Goal: Task Accomplishment & Management: Complete application form

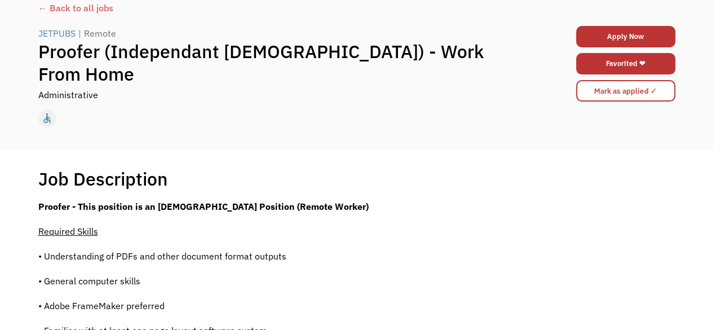
scroll to position [45, 0]
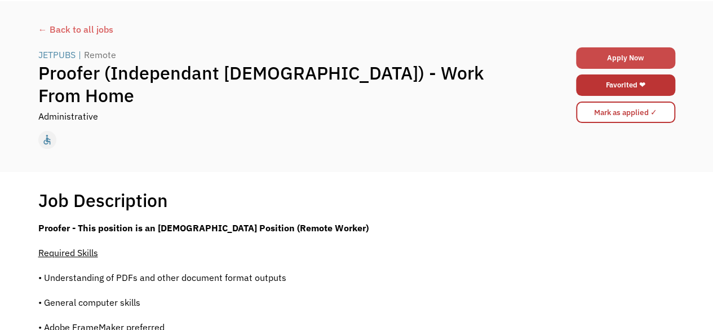
click at [609, 54] on link "Apply Now" at bounding box center [625, 57] width 99 height 21
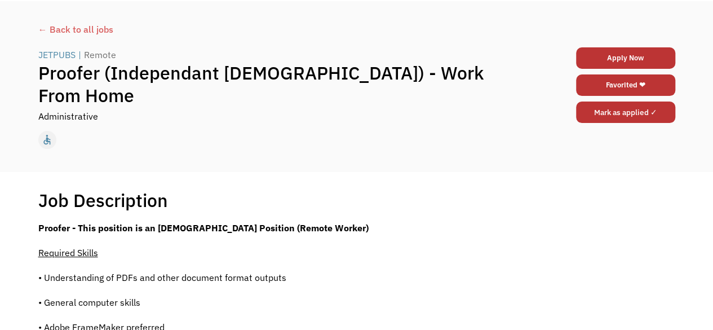
click at [604, 110] on input "Mark as applied ✓" at bounding box center [625, 111] width 99 height 21
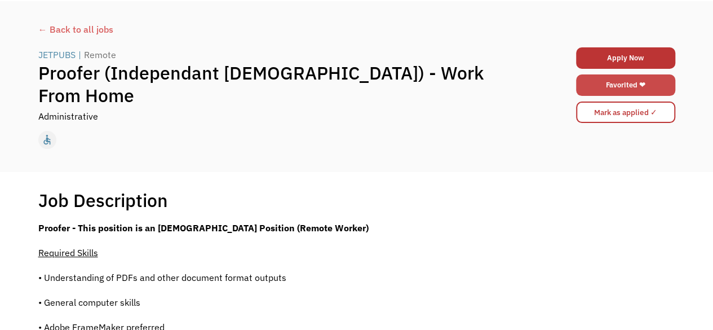
click at [610, 82] on link "Favorited ❤" at bounding box center [625, 84] width 99 height 21
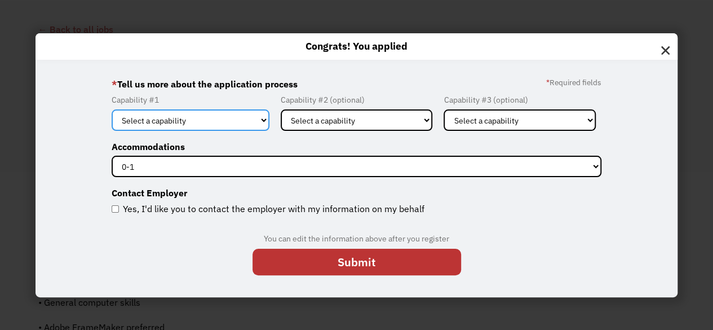
click at [223, 123] on select "Select a capability Administration Communications & Public Relations Customer S…" at bounding box center [191, 119] width 158 height 21
click at [296, 87] on label "* Tell us more about the application process" at bounding box center [205, 84] width 186 height 18
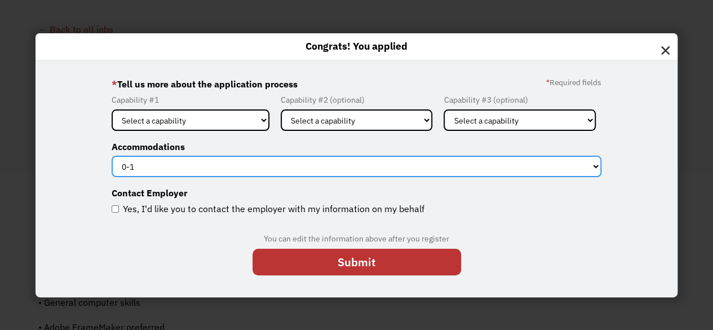
click at [171, 161] on select "0-1 2-4 5-10 11-15 15+" at bounding box center [357, 166] width 490 height 21
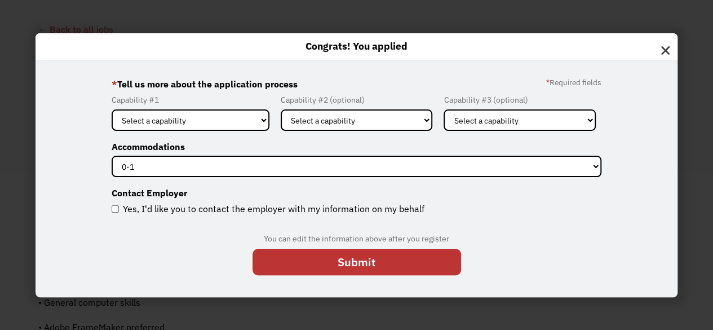
click at [673, 48] on img at bounding box center [665, 47] width 24 height 29
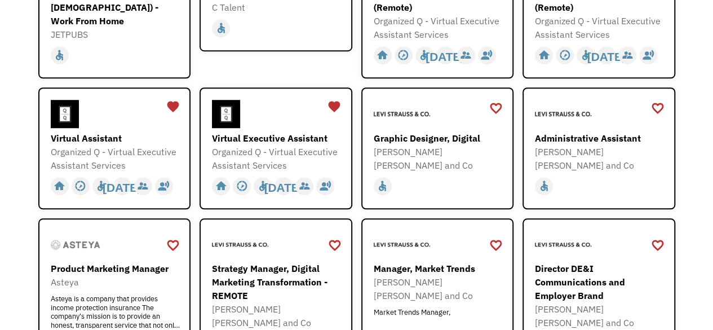
scroll to position [406, 0]
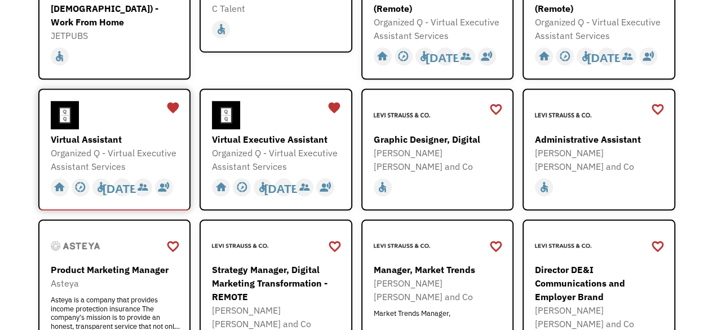
click at [125, 148] on div "Organized Q - Virtual Executive Assistant Services" at bounding box center [116, 159] width 131 height 27
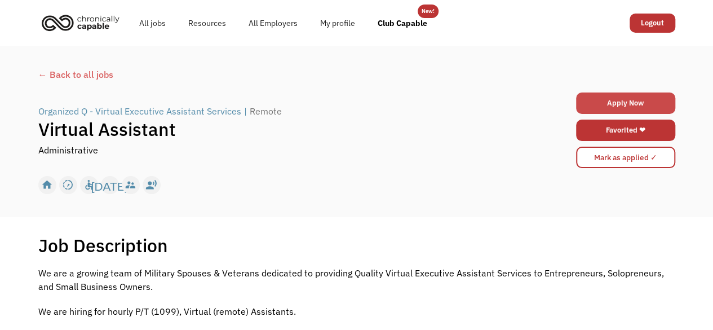
click at [600, 97] on link "Apply Now" at bounding box center [625, 102] width 99 height 21
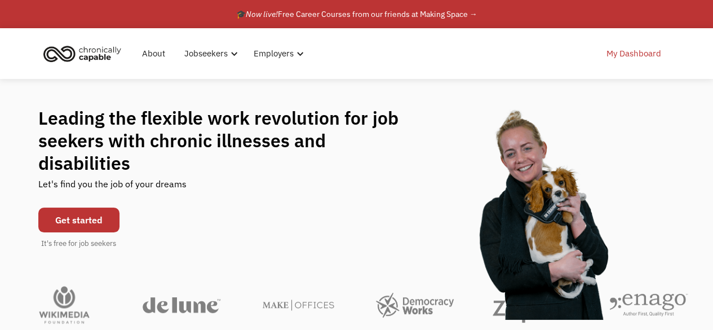
click at [627, 54] on link "My Dashboard" at bounding box center [634, 54] width 68 height 36
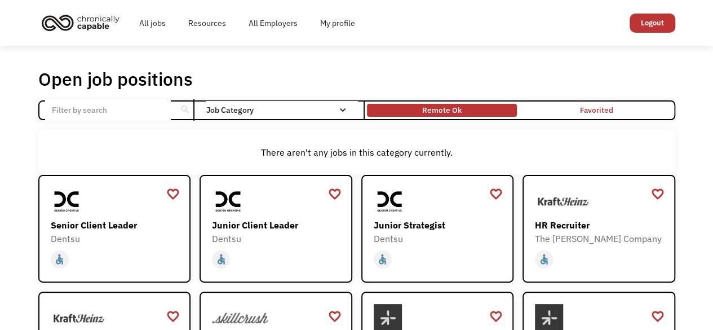
click at [436, 113] on div "Remote Ok" at bounding box center [441, 110] width 39 height 14
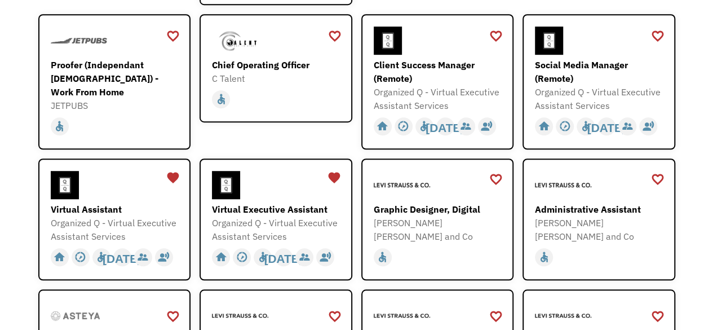
scroll to position [338, 0]
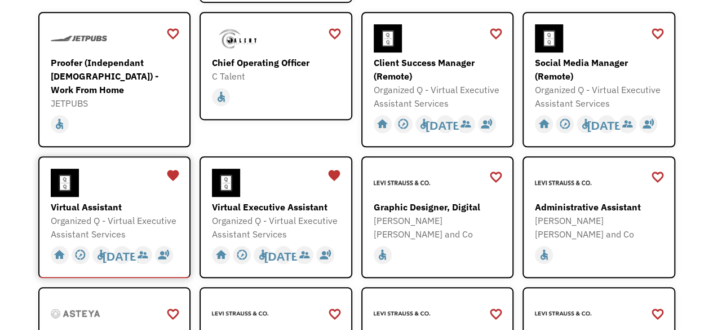
click at [135, 206] on div "Virtual Assistant" at bounding box center [116, 207] width 131 height 14
click at [336, 175] on div "favorite" at bounding box center [334, 175] width 14 height 17
click at [171, 172] on div "favorite" at bounding box center [173, 175] width 14 height 17
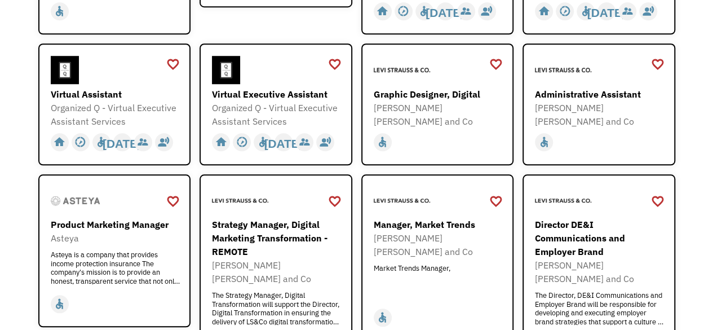
scroll to position [473, 0]
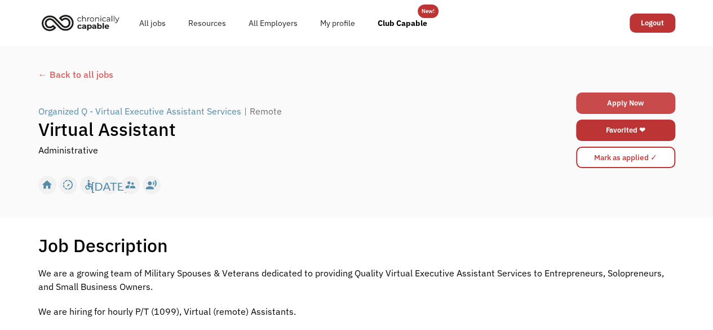
click at [605, 98] on link "Apply Now" at bounding box center [625, 102] width 99 height 21
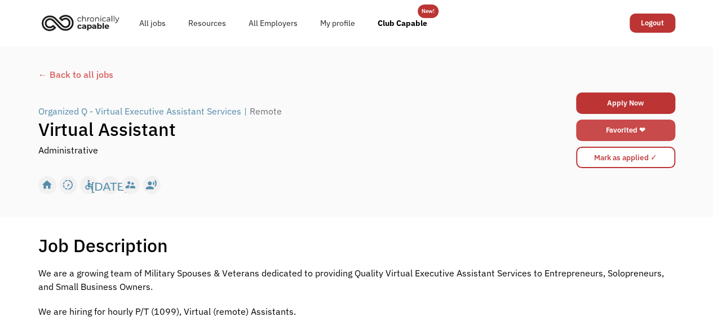
click at [655, 127] on link "Favorited ❤" at bounding box center [625, 129] width 99 height 21
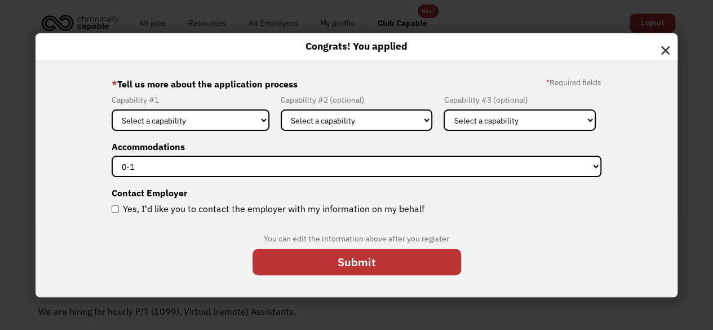
click at [677, 54] on img at bounding box center [665, 47] width 24 height 29
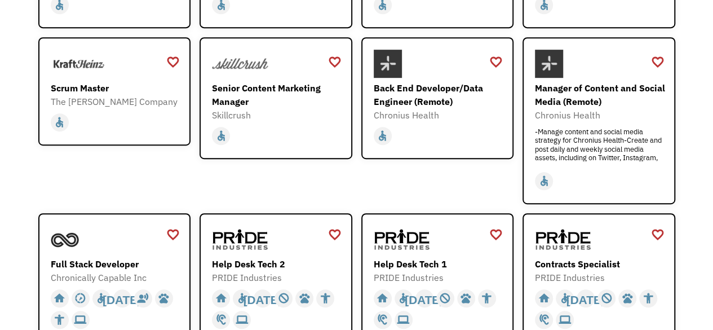
scroll to position [277, 0]
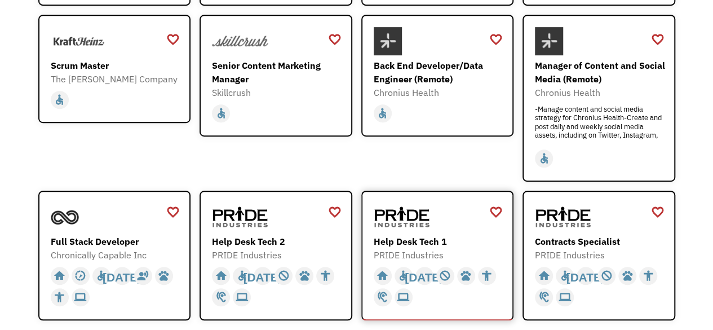
click at [440, 253] on div "PRIDE Industries" at bounding box center [439, 255] width 131 height 14
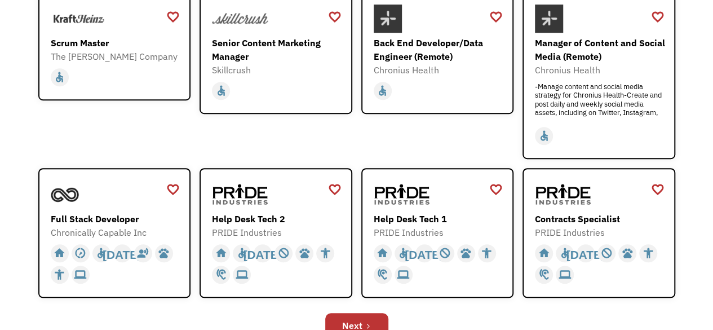
scroll to position [322, 0]
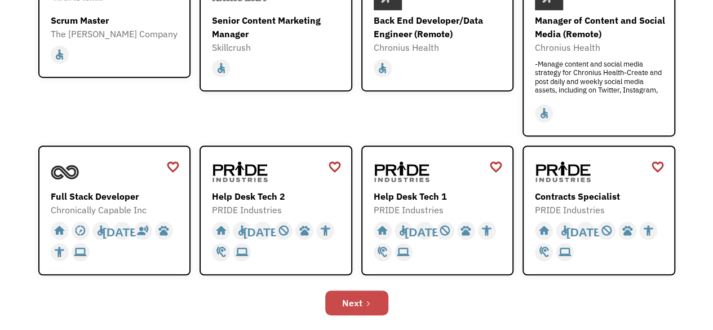
click at [365, 296] on link "Next" at bounding box center [356, 302] width 63 height 25
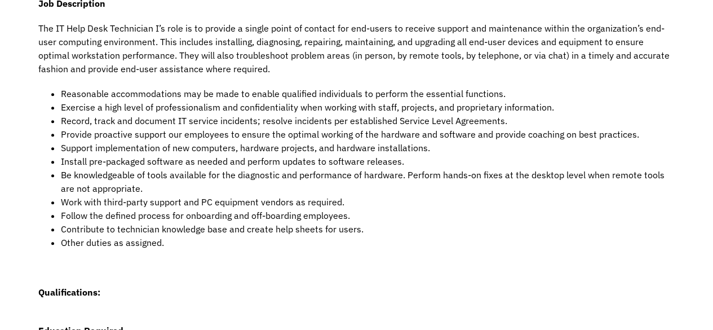
scroll to position [270, 0]
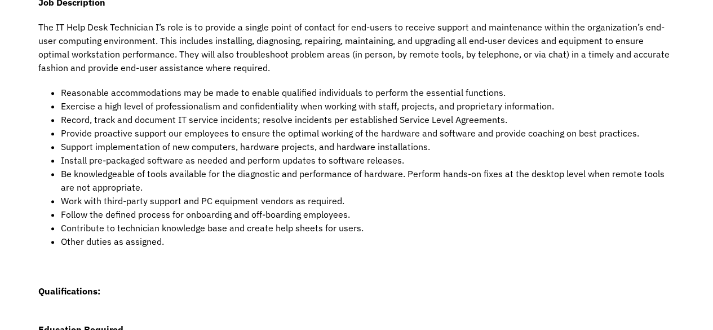
click at [6, 122] on div "Job Description Filter using keywords Search Job Description The IT Help Desk T…" at bounding box center [356, 248] width 713 height 604
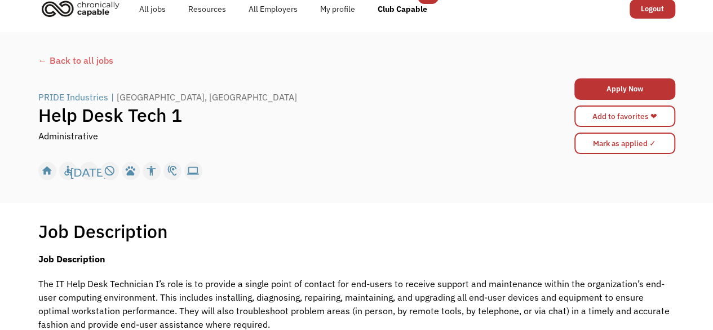
scroll to position [0, 0]
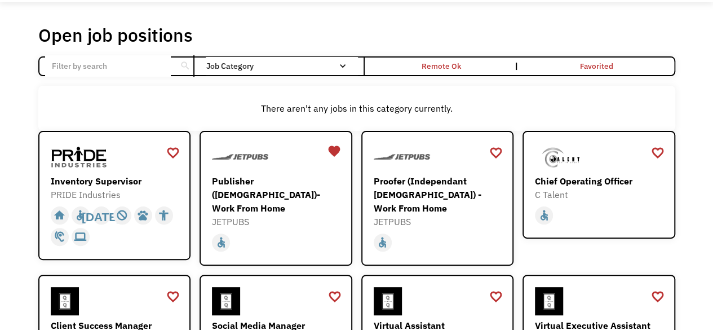
scroll to position [45, 0]
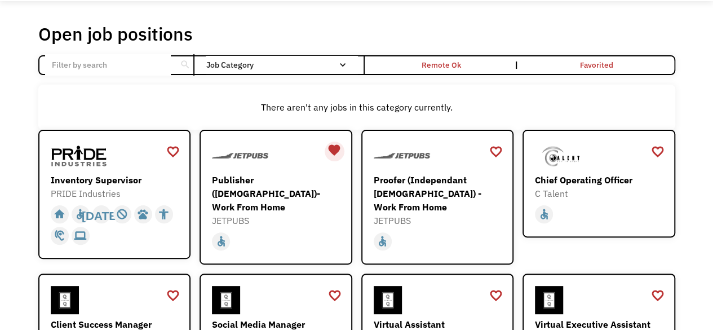
click at [335, 148] on div "favorite" at bounding box center [334, 149] width 14 height 17
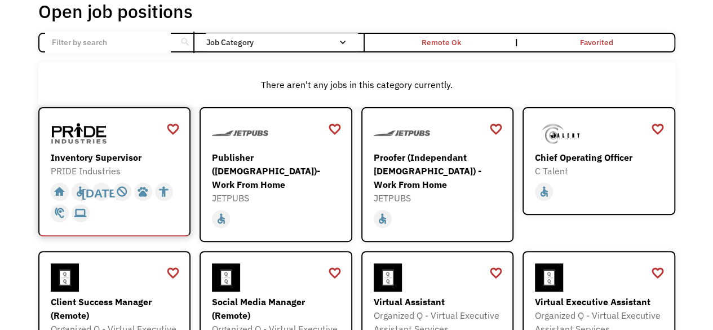
scroll to position [90, 0]
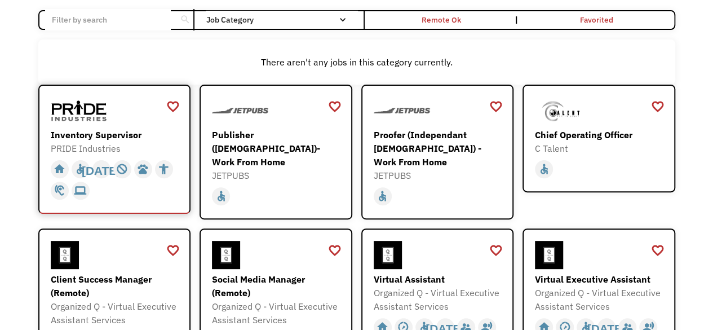
click at [133, 135] on div "Inventory Supervisor" at bounding box center [116, 135] width 131 height 14
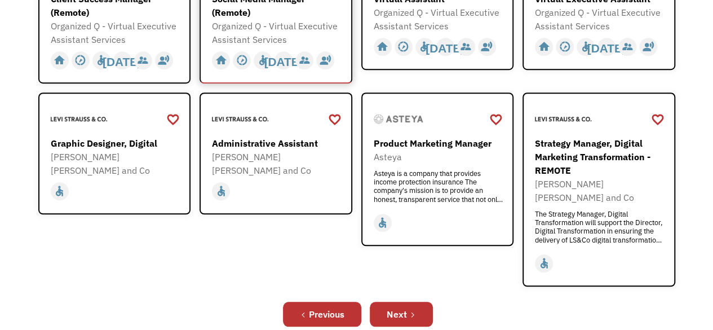
scroll to position [383, 0]
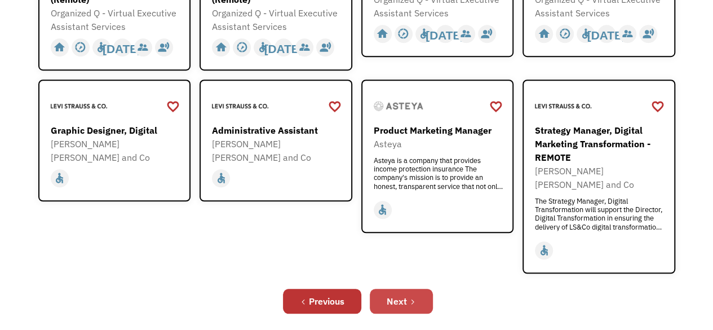
click at [407, 291] on link "Next" at bounding box center [401, 301] width 63 height 25
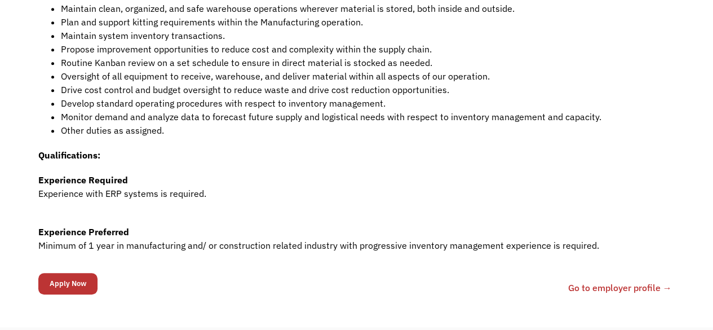
scroll to position [451, 0]
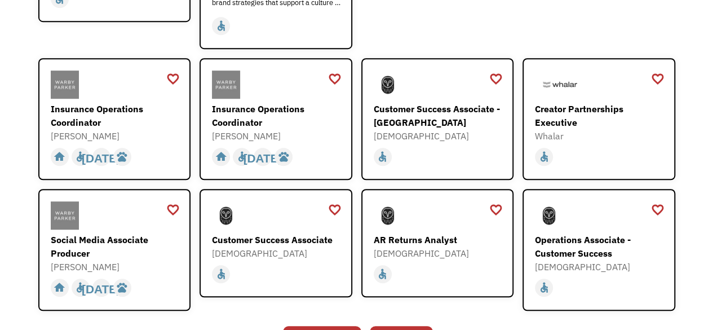
scroll to position [341, 0]
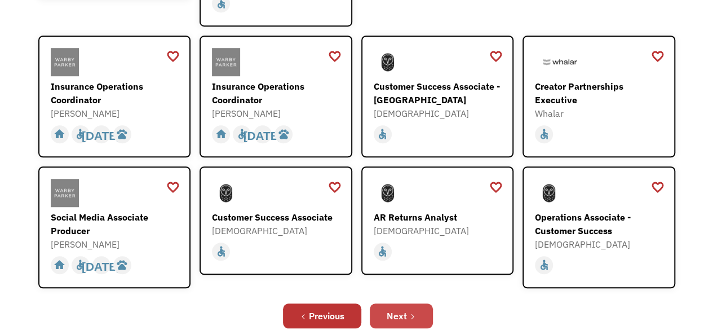
click at [407, 312] on link "Next" at bounding box center [401, 315] width 63 height 25
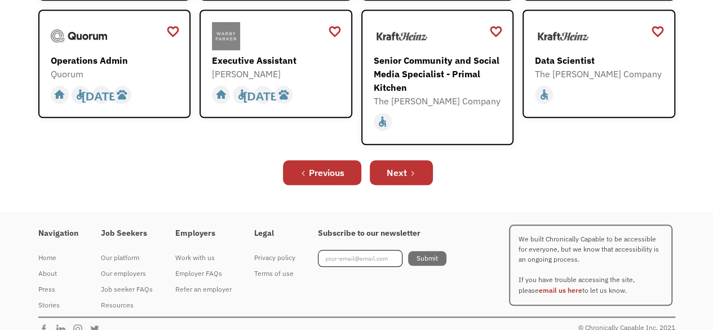
scroll to position [427, 0]
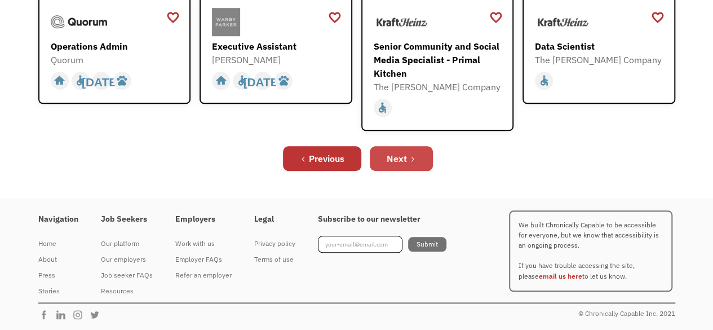
click at [409, 163] on link "Next" at bounding box center [401, 158] width 63 height 25
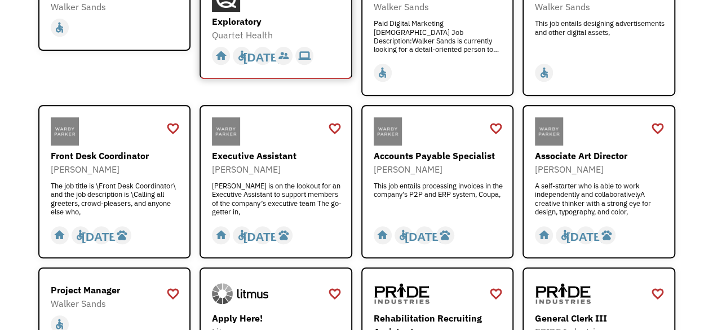
scroll to position [225, 0]
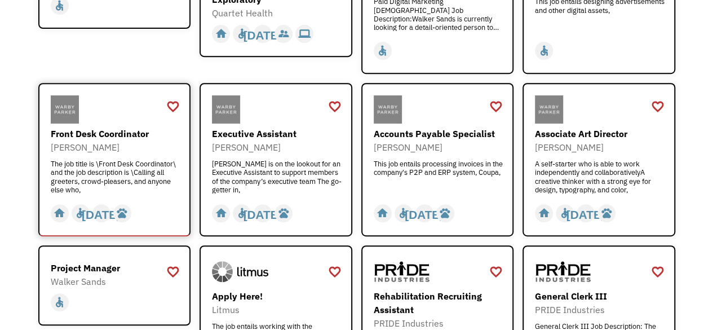
click at [116, 143] on div "[PERSON_NAME]" at bounding box center [116, 147] width 131 height 14
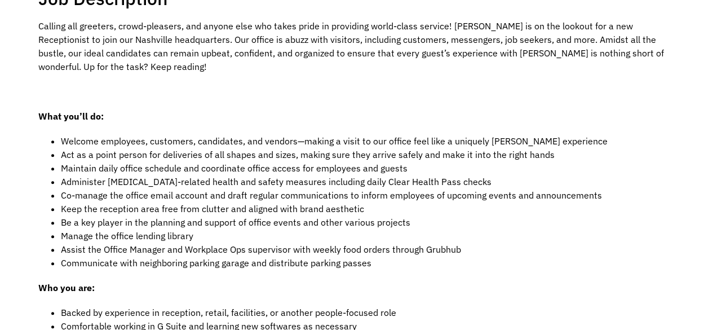
scroll to position [248, 0]
click at [272, 72] on p "Calling all greeters, crowd-pleasers, and anyone else who takes pride in provid…" at bounding box center [356, 45] width 637 height 54
click at [296, 91] on p at bounding box center [356, 90] width 637 height 14
click at [280, 84] on p at bounding box center [356, 90] width 637 height 14
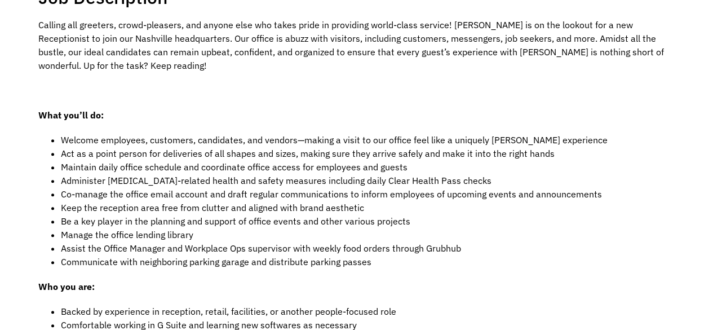
click at [290, 86] on p at bounding box center [356, 90] width 637 height 14
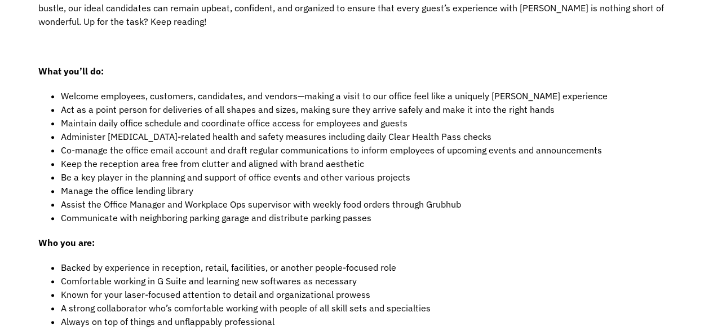
scroll to position [293, 0]
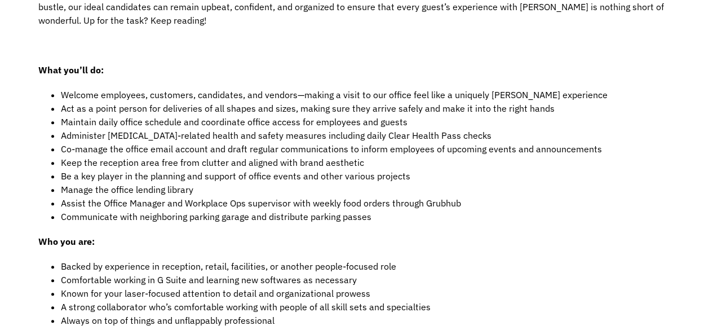
click at [461, 21] on p "Calling all greeters, crowd-pleasers, and anyone else who takes pride in provid…" at bounding box center [356, 0] width 637 height 54
click at [452, 41] on p at bounding box center [356, 45] width 637 height 14
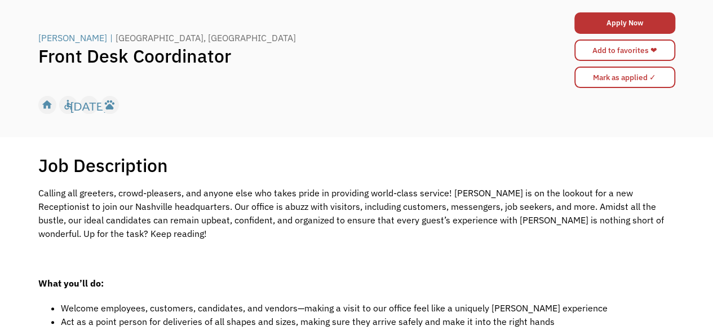
scroll to position [135, 0]
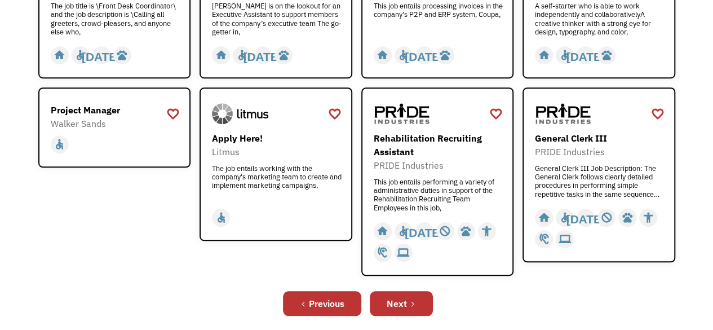
scroll to position [406, 0]
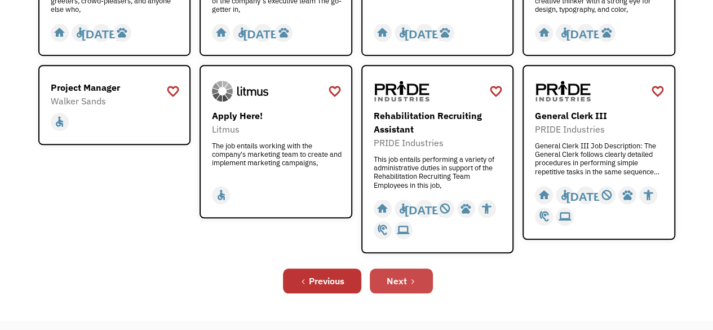
click at [410, 280] on icon "Next Page" at bounding box center [412, 281] width 7 height 7
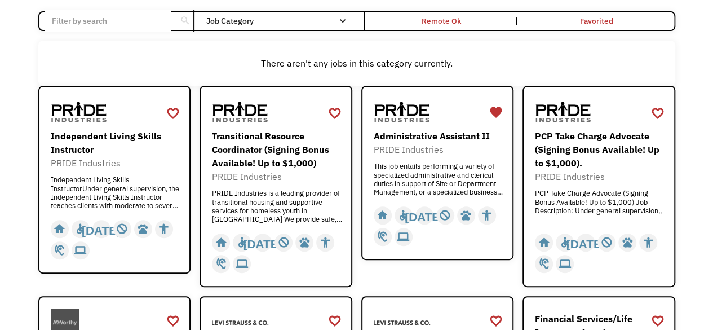
scroll to position [90, 0]
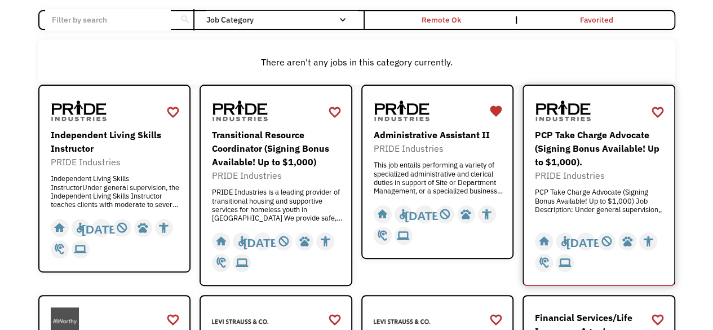
click at [615, 139] on div "PCP Take Charge Advocate (Signing Bonus Available! Up to $1,000)." at bounding box center [600, 148] width 131 height 41
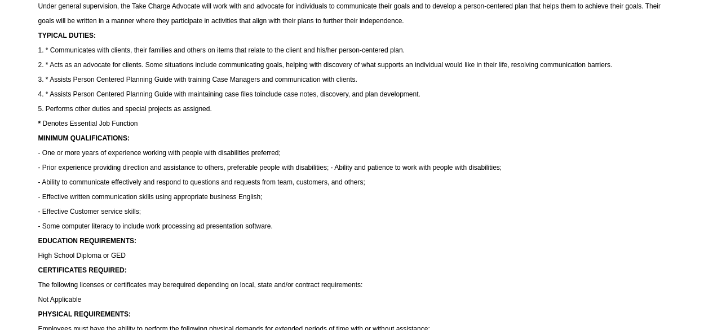
scroll to position [281, 0]
